Goal: Information Seeking & Learning: Learn about a topic

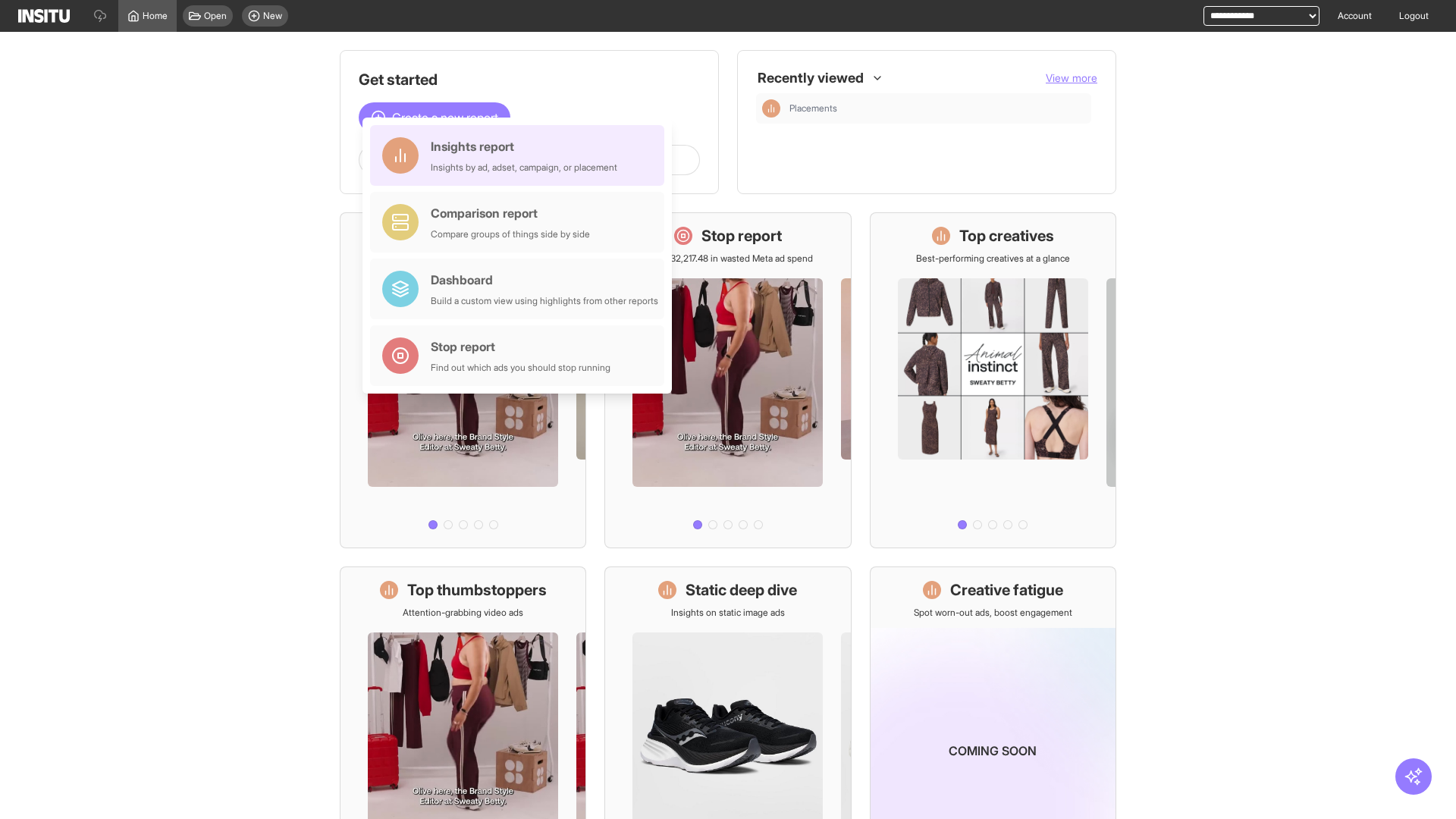
click at [521, 156] on div "Insights report Insights by ad, adset, campaign, or placement" at bounding box center [523, 155] width 187 height 36
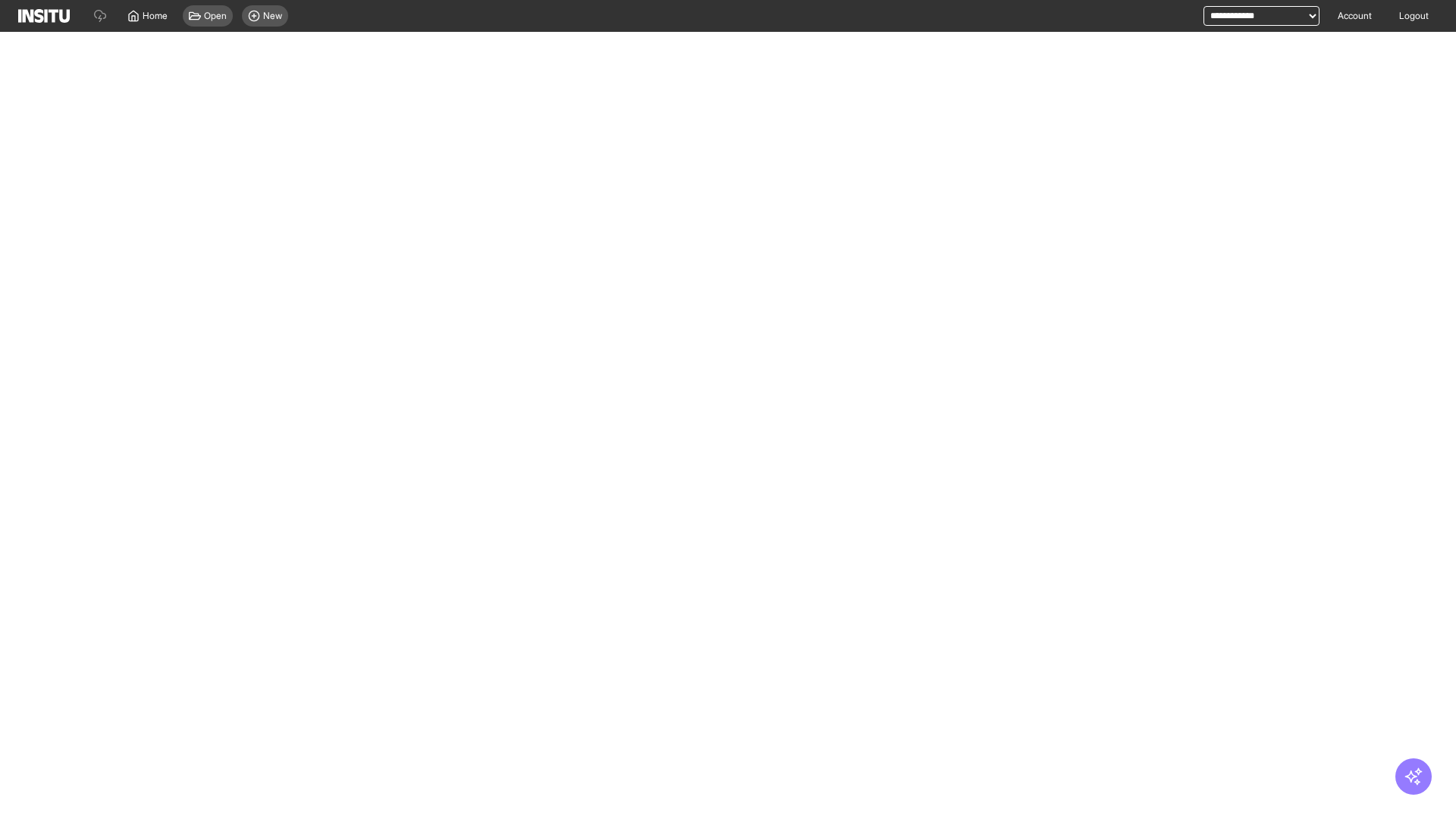
select select "**"
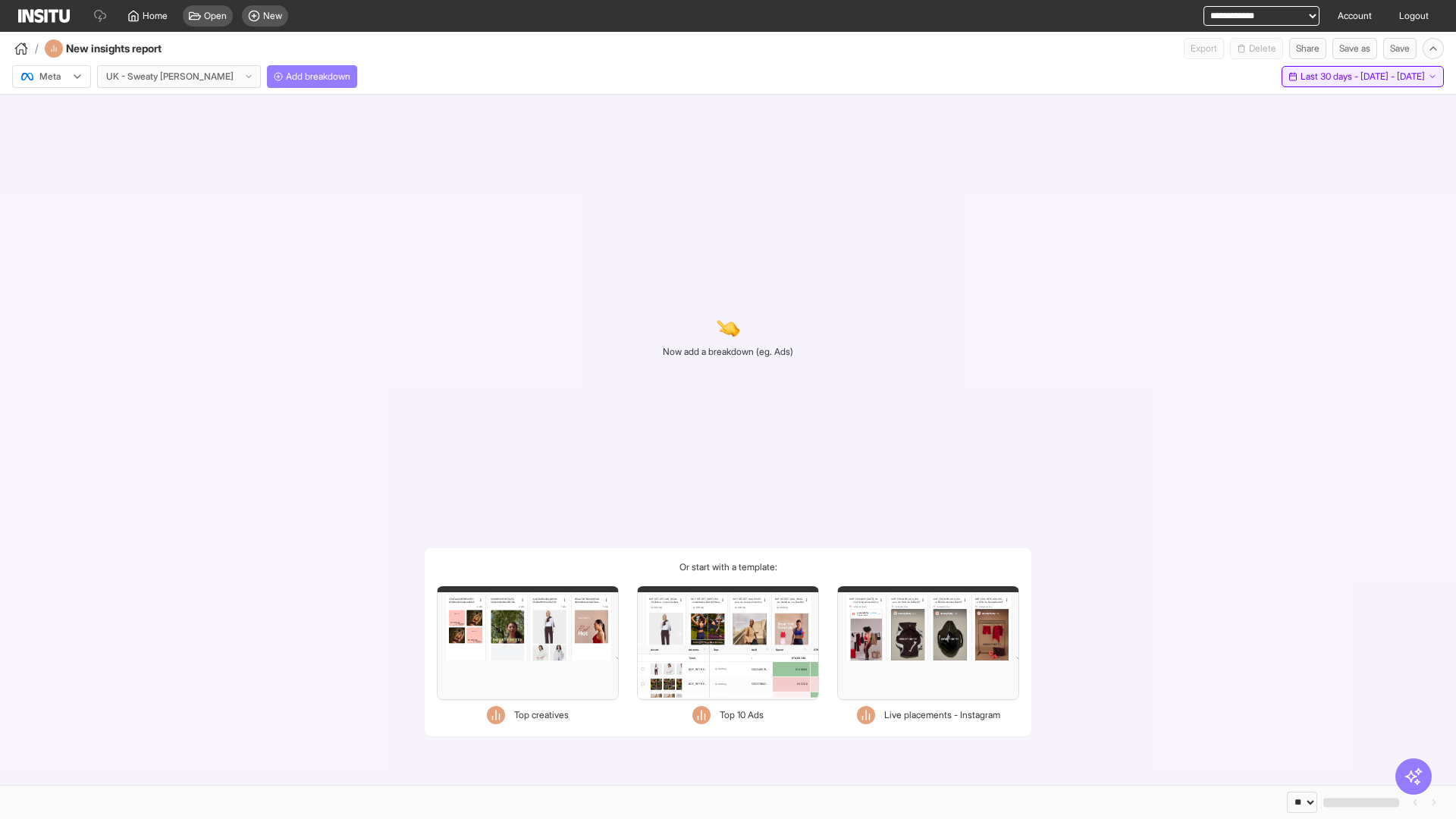
click at [1331, 77] on span "Last 30 days - [DATE] - [DATE]" at bounding box center [1362, 76] width 124 height 12
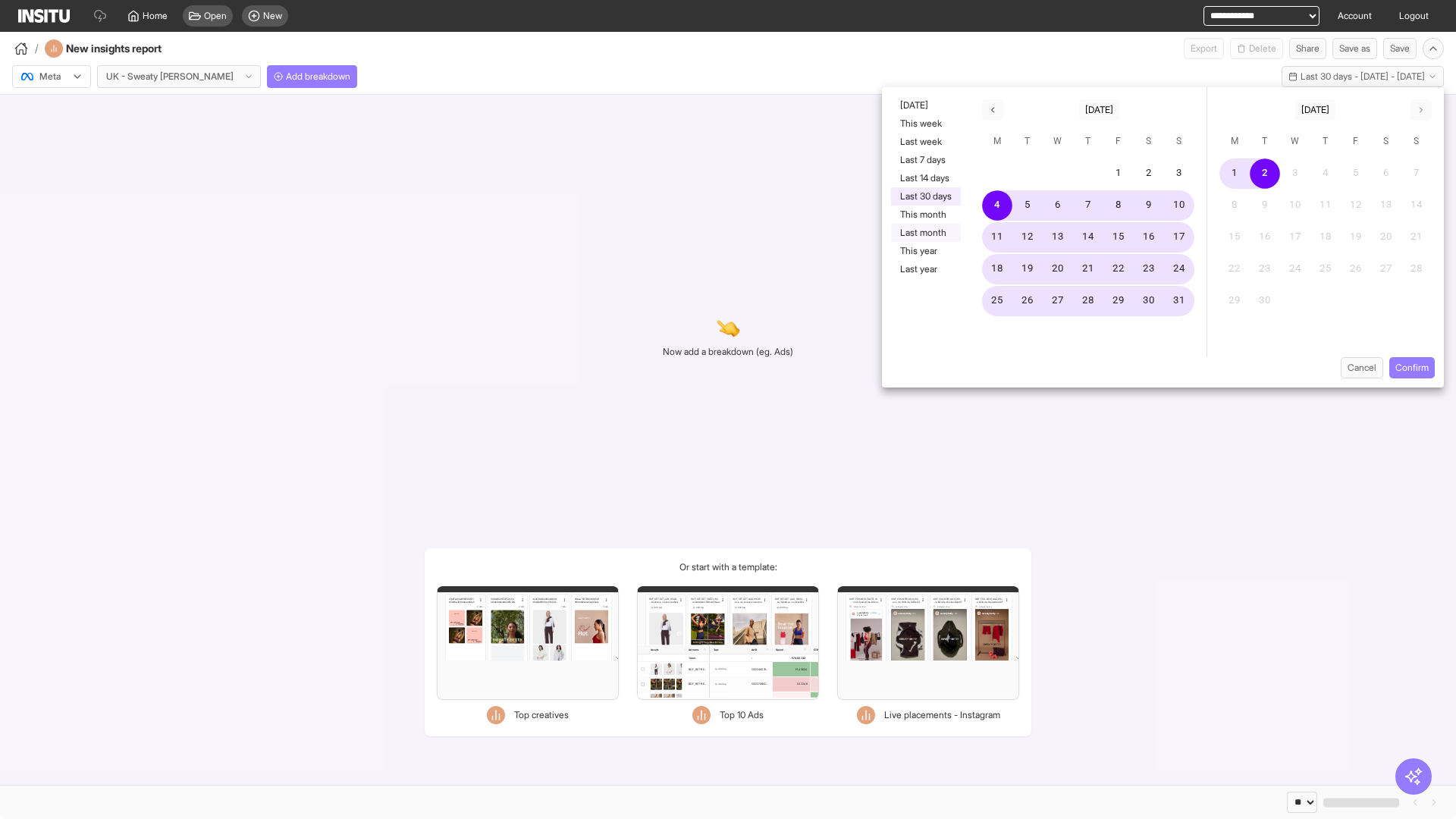
click at [924, 232] on button "Last month" at bounding box center [926, 233] width 70 height 19
